Goal: Task Accomplishment & Management: Use online tool/utility

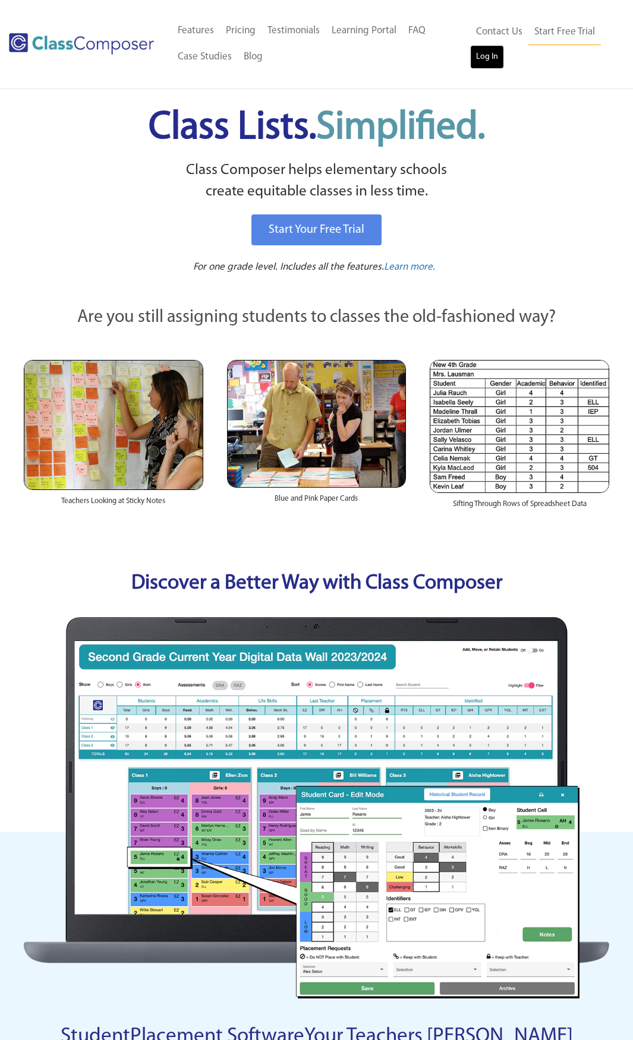
click at [488, 56] on link "Log In" at bounding box center [487, 57] width 34 height 24
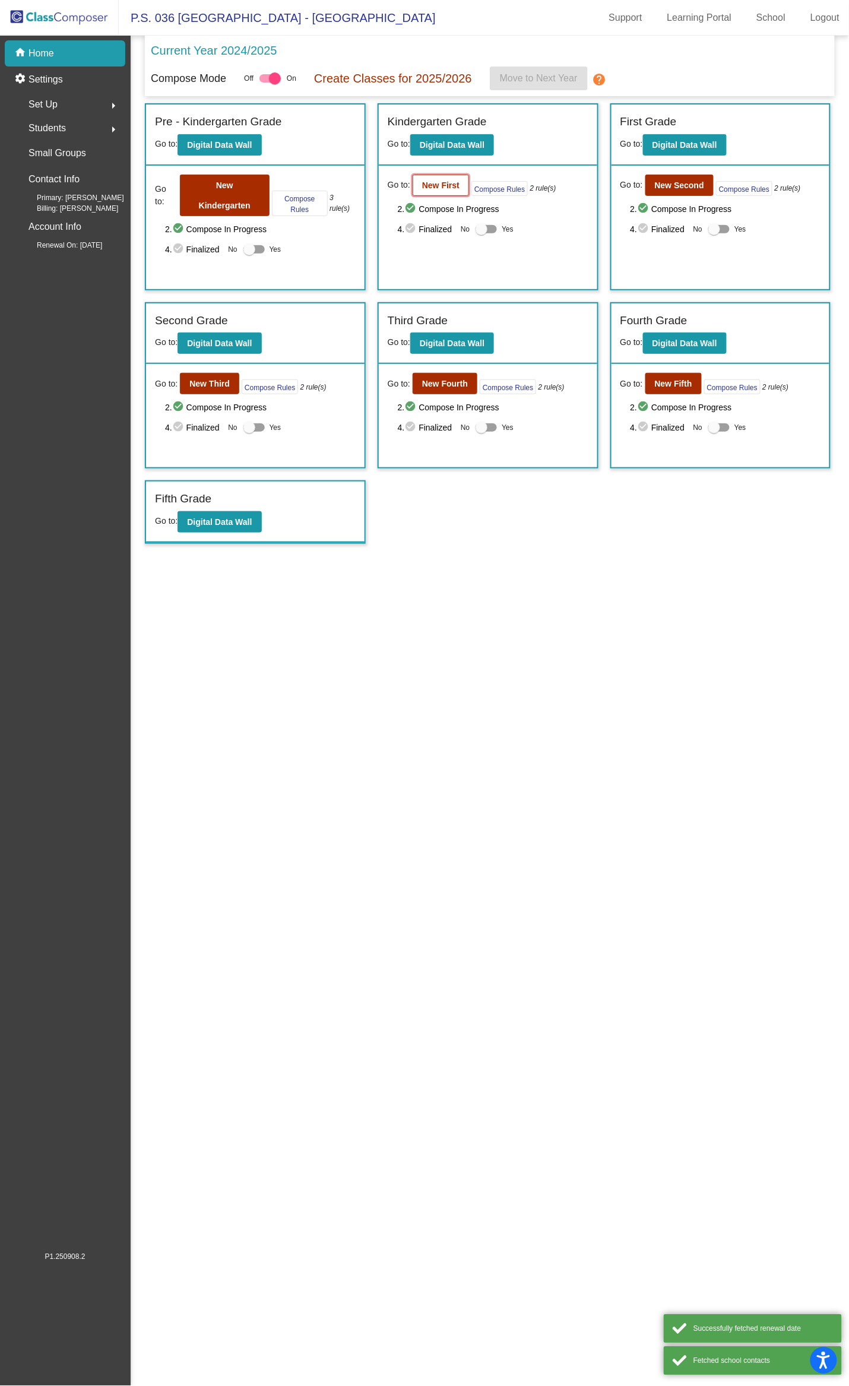
click at [440, 181] on b "New First" at bounding box center [440, 186] width 37 height 10
